Goal: Find specific page/section: Find specific page/section

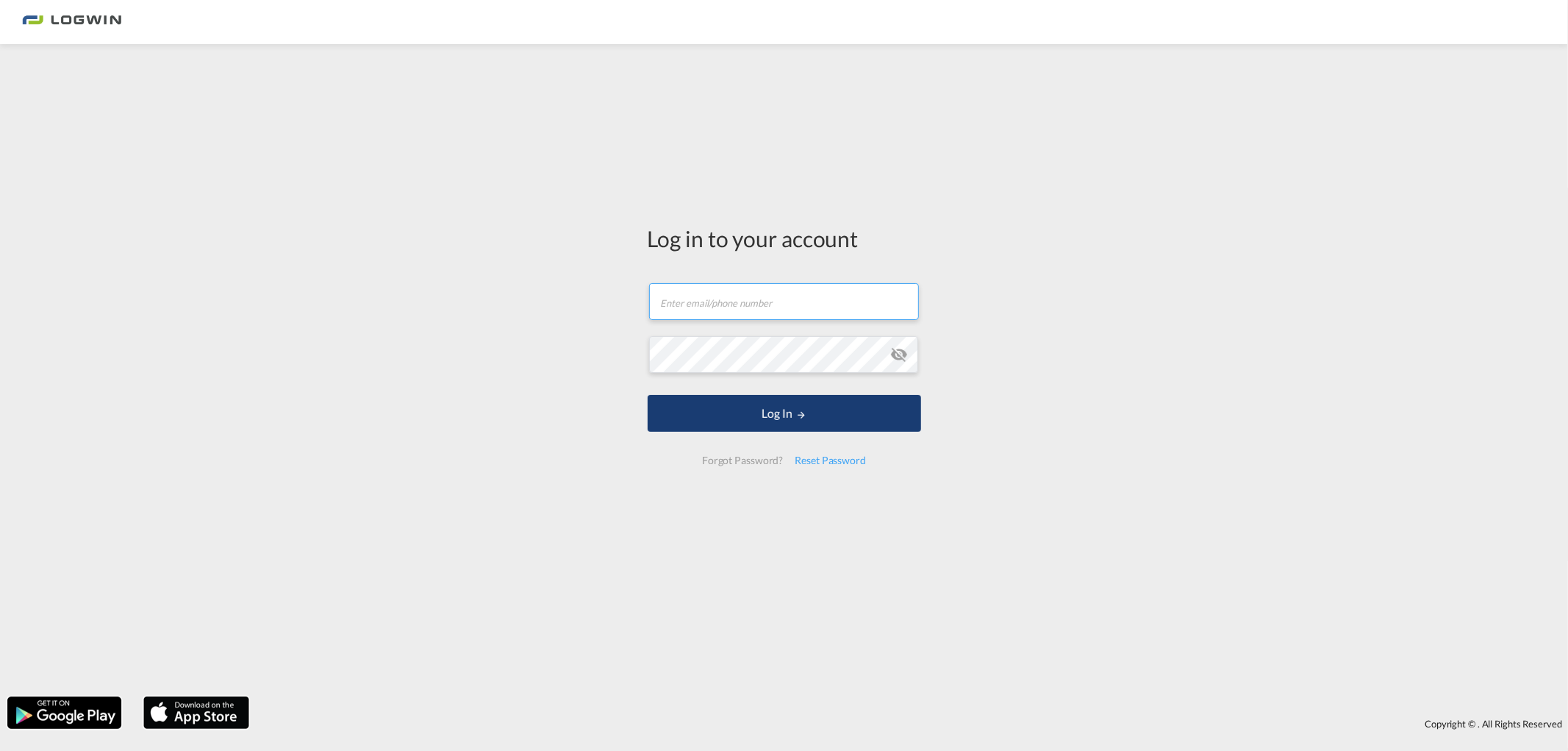
type input "[PERSON_NAME][EMAIL_ADDRESS][DOMAIN_NAME]"
click at [746, 400] on button "Log In" at bounding box center [784, 413] width 274 height 37
